Goal: Information Seeking & Learning: Learn about a topic

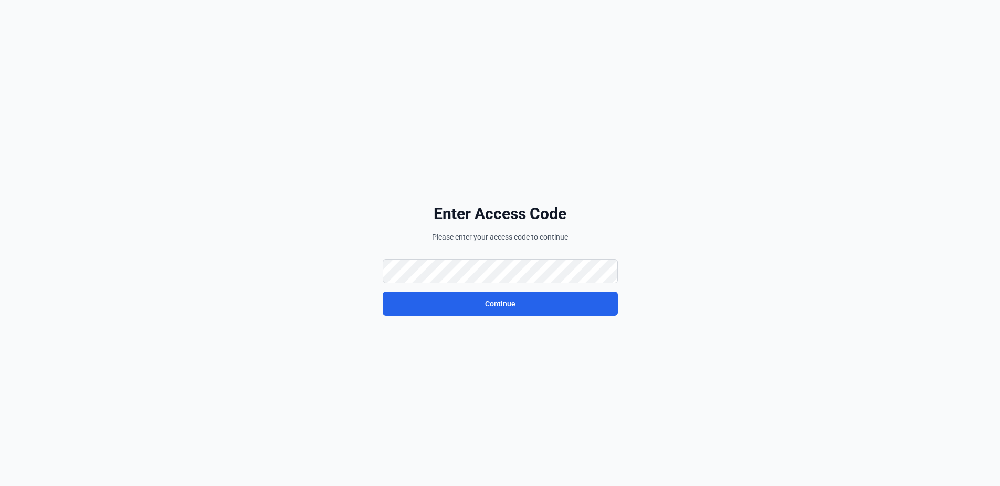
click at [430, 287] on div "Continue" at bounding box center [500, 287] width 235 height 57
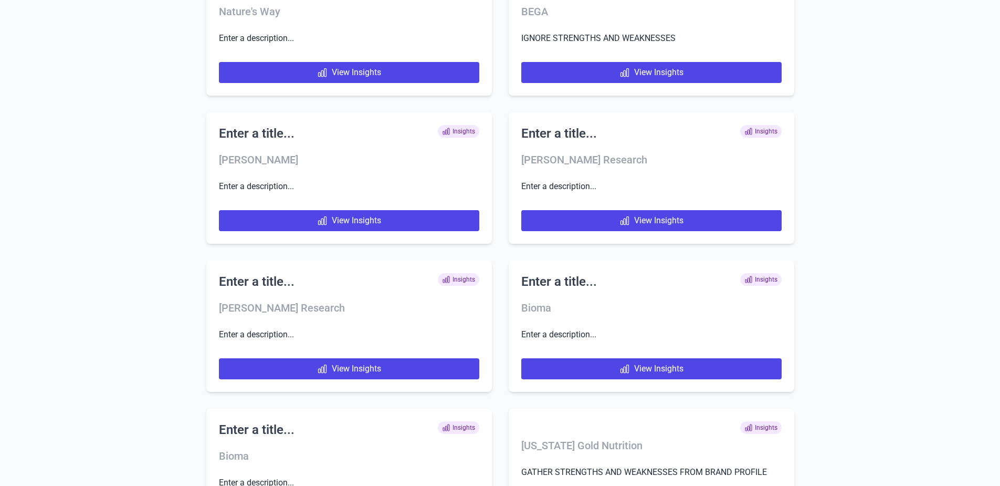
scroll to position [3466, 0]
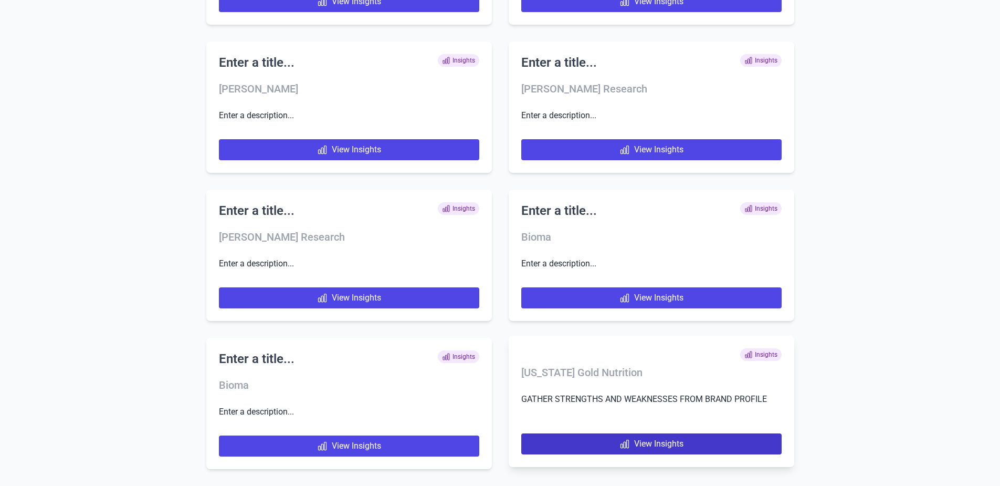
click at [579, 444] on link "View Insights" at bounding box center [651, 443] width 260 height 21
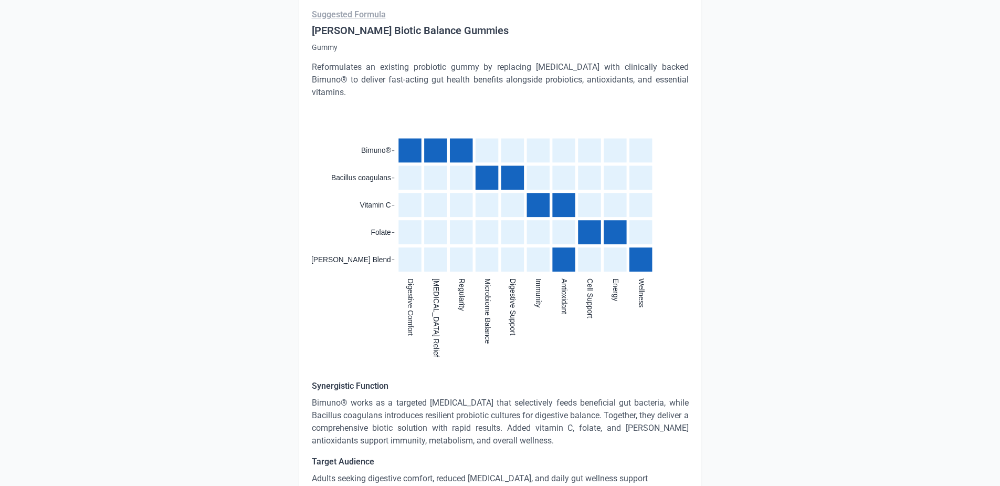
scroll to position [2479, 0]
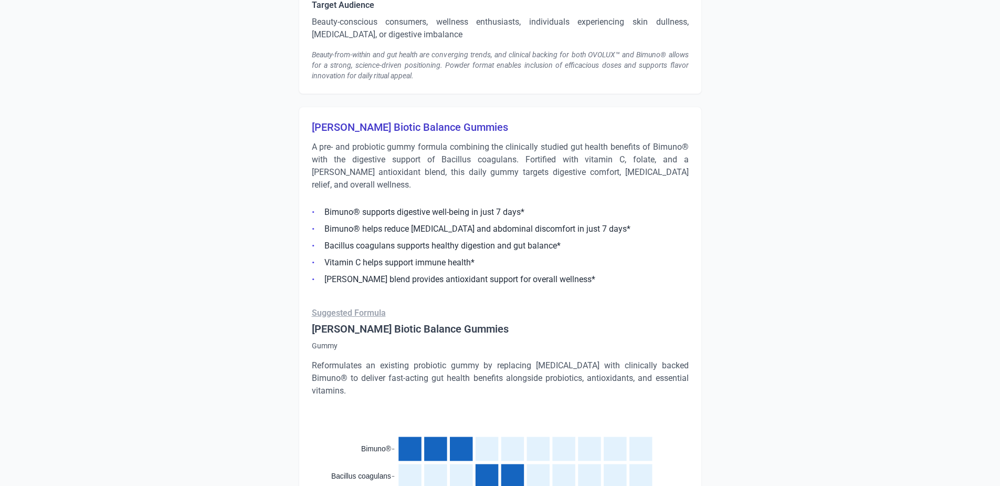
scroll to position [2164, 0]
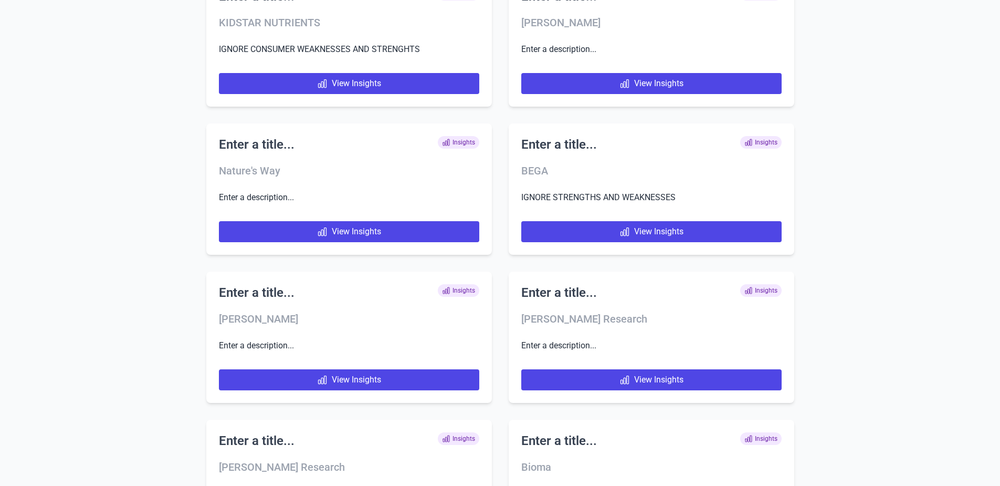
scroll to position [3614, 0]
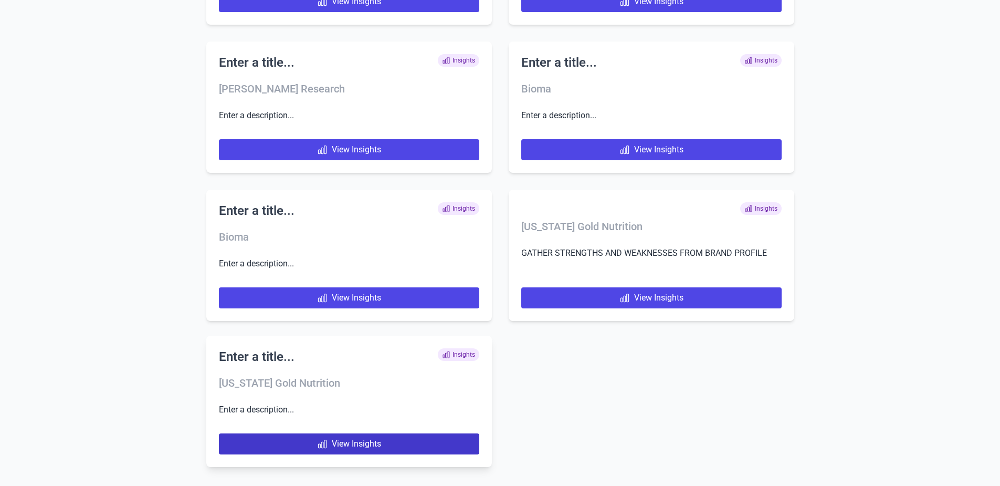
click at [332, 443] on link "View Insights" at bounding box center [349, 443] width 260 height 21
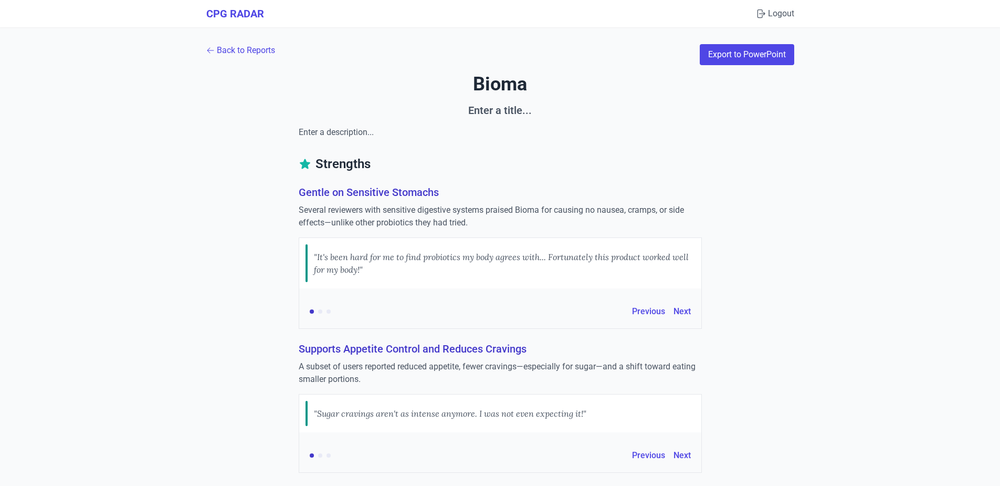
scroll to position [6725, 0]
